Goal: Communication & Community: Ask a question

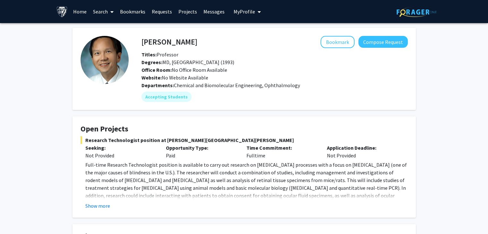
scroll to position [31, 0]
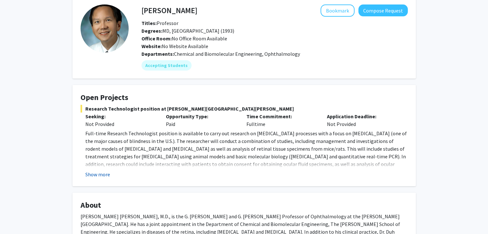
click at [95, 174] on button "Show more" at bounding box center [97, 175] width 25 height 8
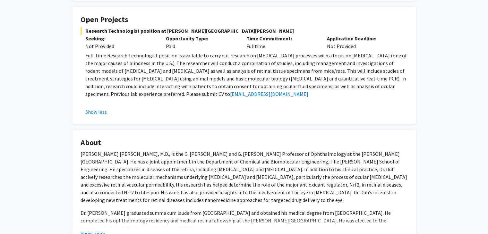
scroll to position [107, 0]
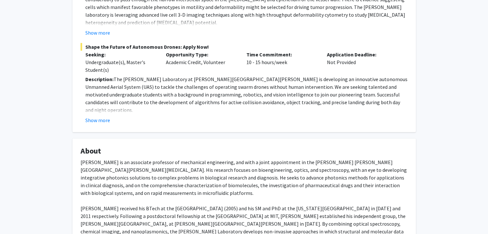
scroll to position [190, 0]
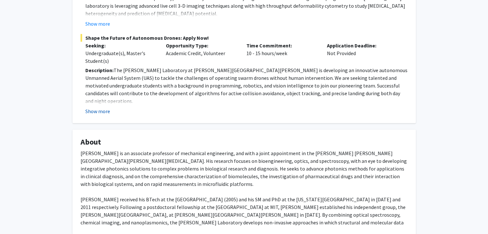
click at [92, 107] on button "Show more" at bounding box center [97, 111] width 25 height 8
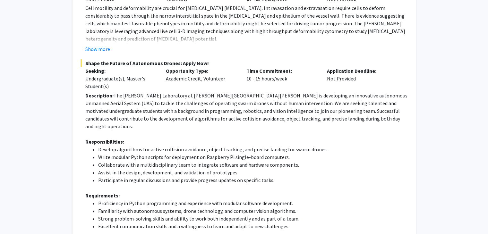
scroll to position [0, 0]
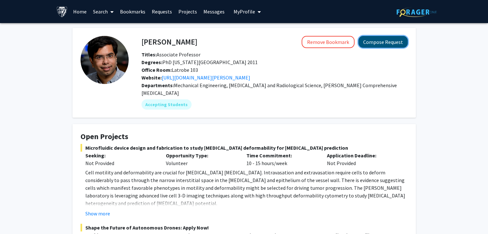
click at [364, 41] on button "Compose Request" at bounding box center [382, 42] width 49 height 12
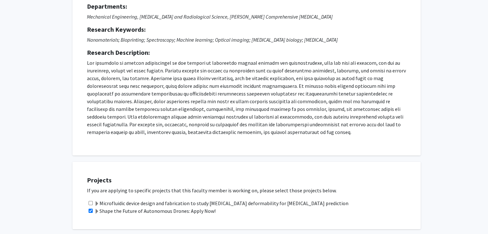
scroll to position [110, 0]
